Goal: Transaction & Acquisition: Purchase product/service

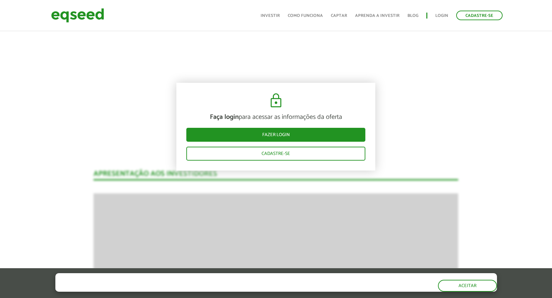
scroll to position [784, 0]
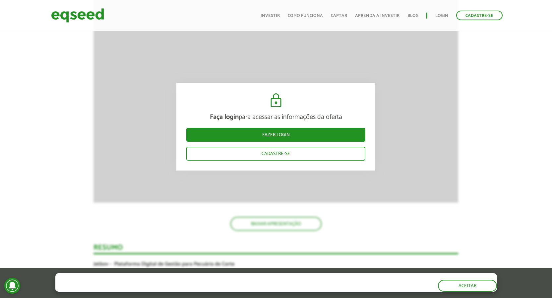
scroll to position [1149, 0]
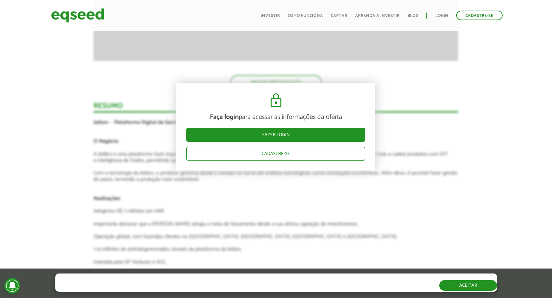
click at [468, 287] on button "Aceitar" at bounding box center [468, 285] width 58 height 11
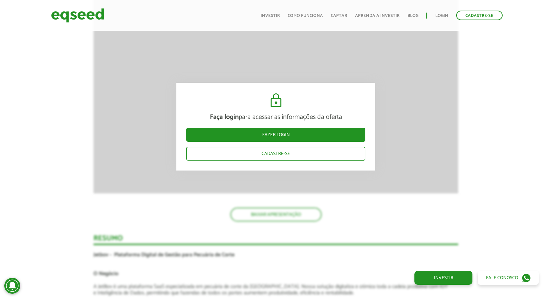
scroll to position [851, 0]
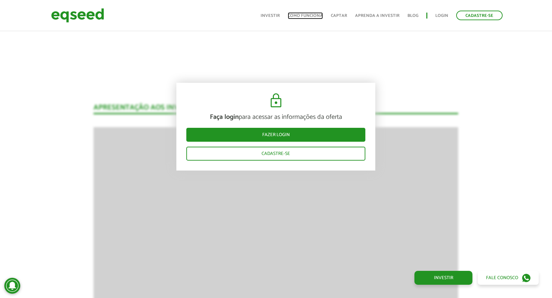
click at [311, 15] on link "Como funciona" at bounding box center [305, 16] width 35 height 4
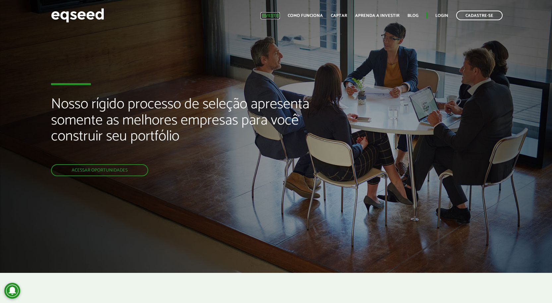
click at [272, 15] on link "Investir" at bounding box center [269, 16] width 19 height 4
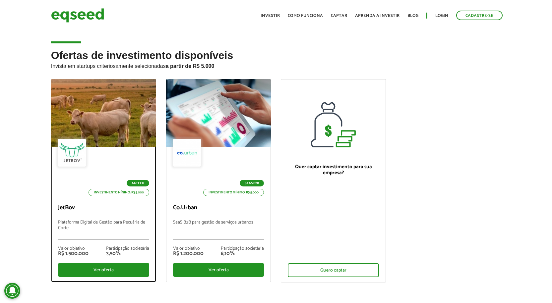
click at [119, 137] on div at bounding box center [103, 114] width 126 height 82
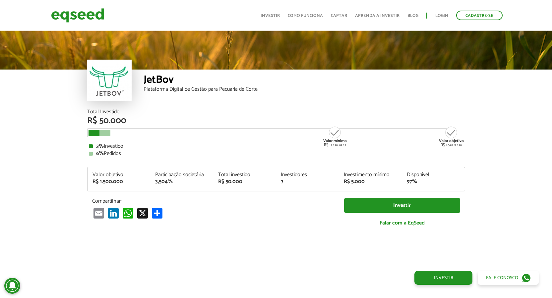
scroll to position [784, 0]
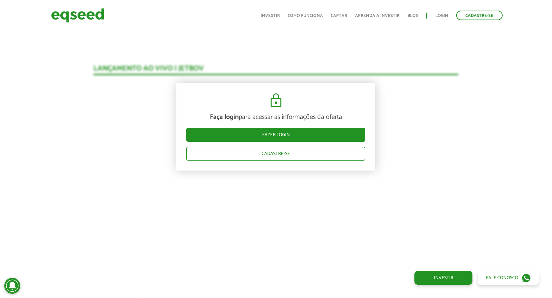
scroll to position [652, 0]
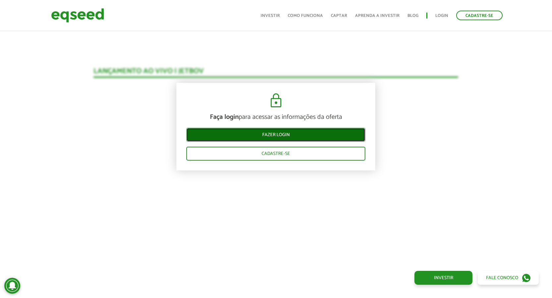
click at [281, 137] on link "Fazer login" at bounding box center [275, 135] width 179 height 14
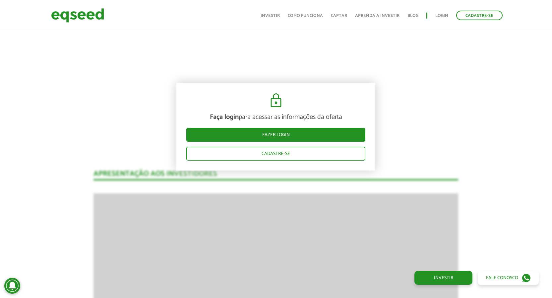
scroll to position [652, 0]
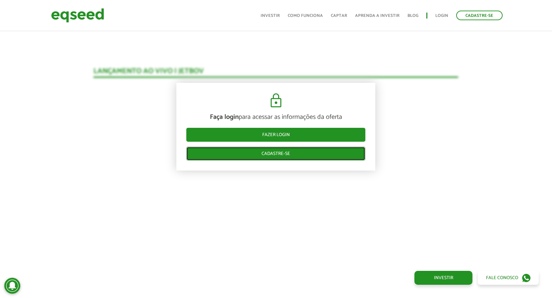
click at [292, 155] on link "Cadastre-se" at bounding box center [275, 154] width 179 height 14
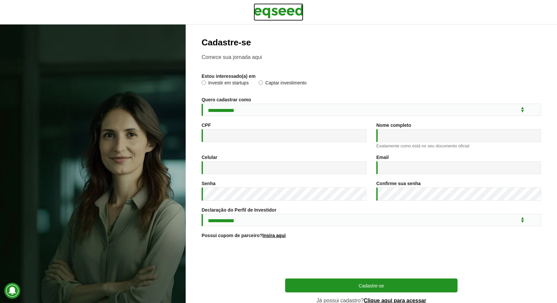
click at [276, 15] on img at bounding box center [278, 11] width 50 height 17
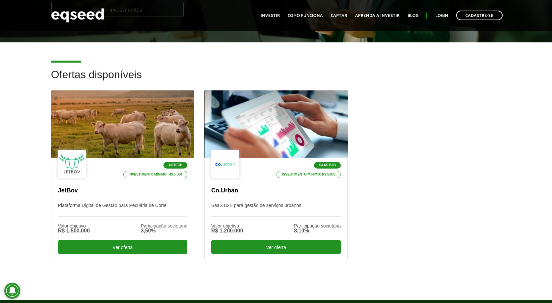
scroll to position [66, 0]
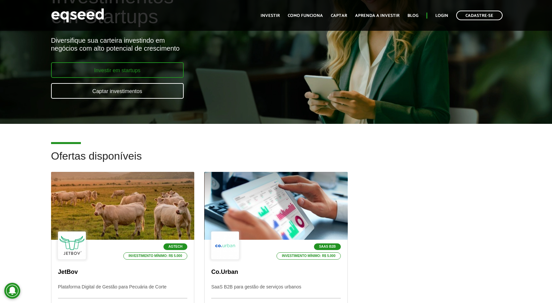
click at [138, 71] on link "Investir em startups" at bounding box center [117, 70] width 133 height 16
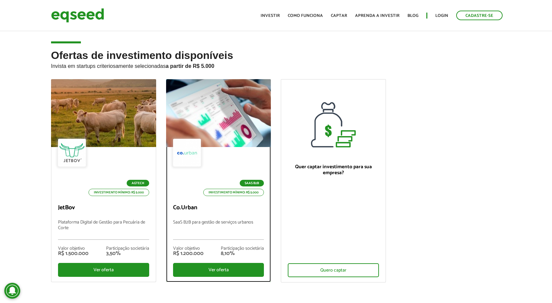
click at [247, 122] on div at bounding box center [218, 114] width 126 height 82
